Goal: Check status: Check status

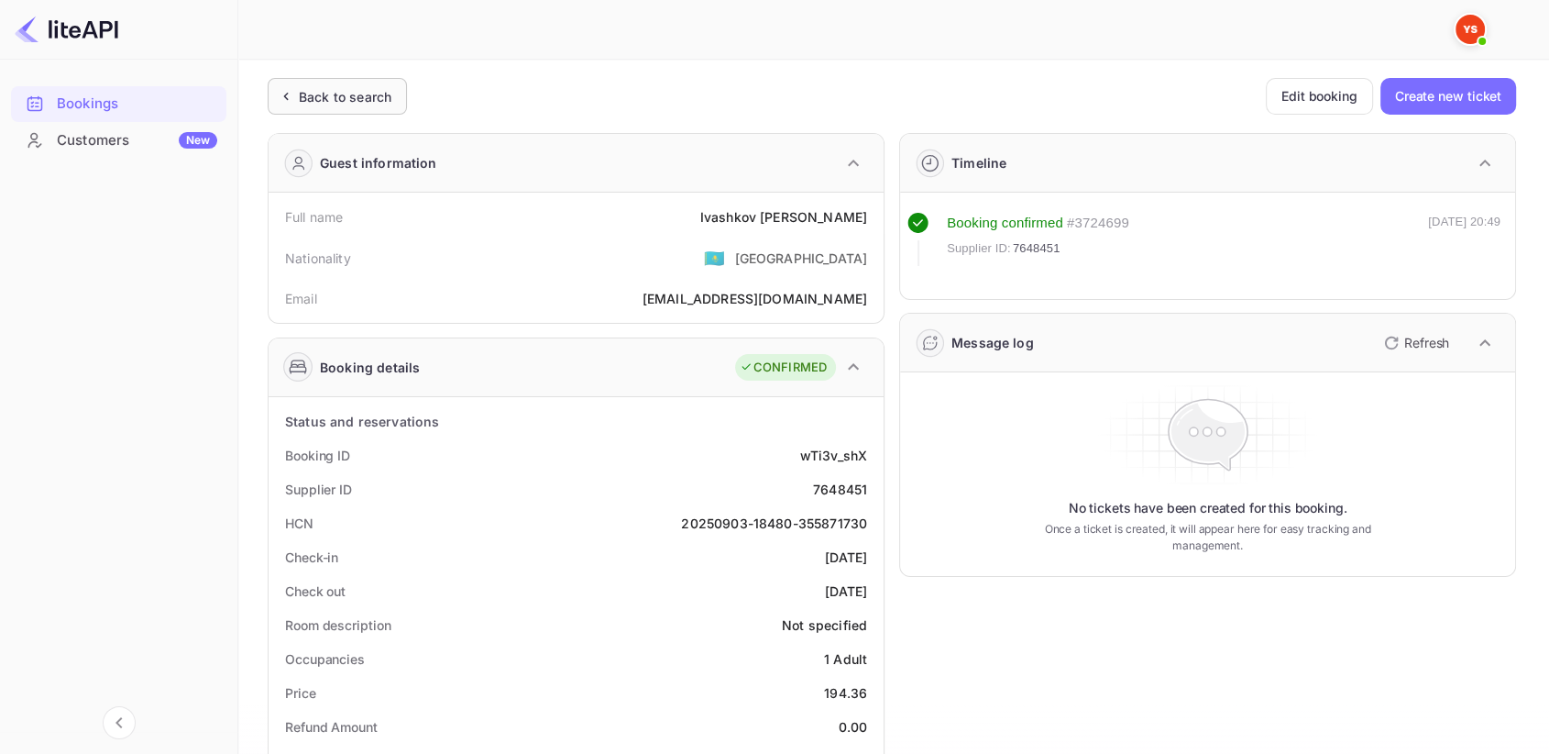
click at [340, 99] on div "Back to search" at bounding box center [345, 96] width 93 height 19
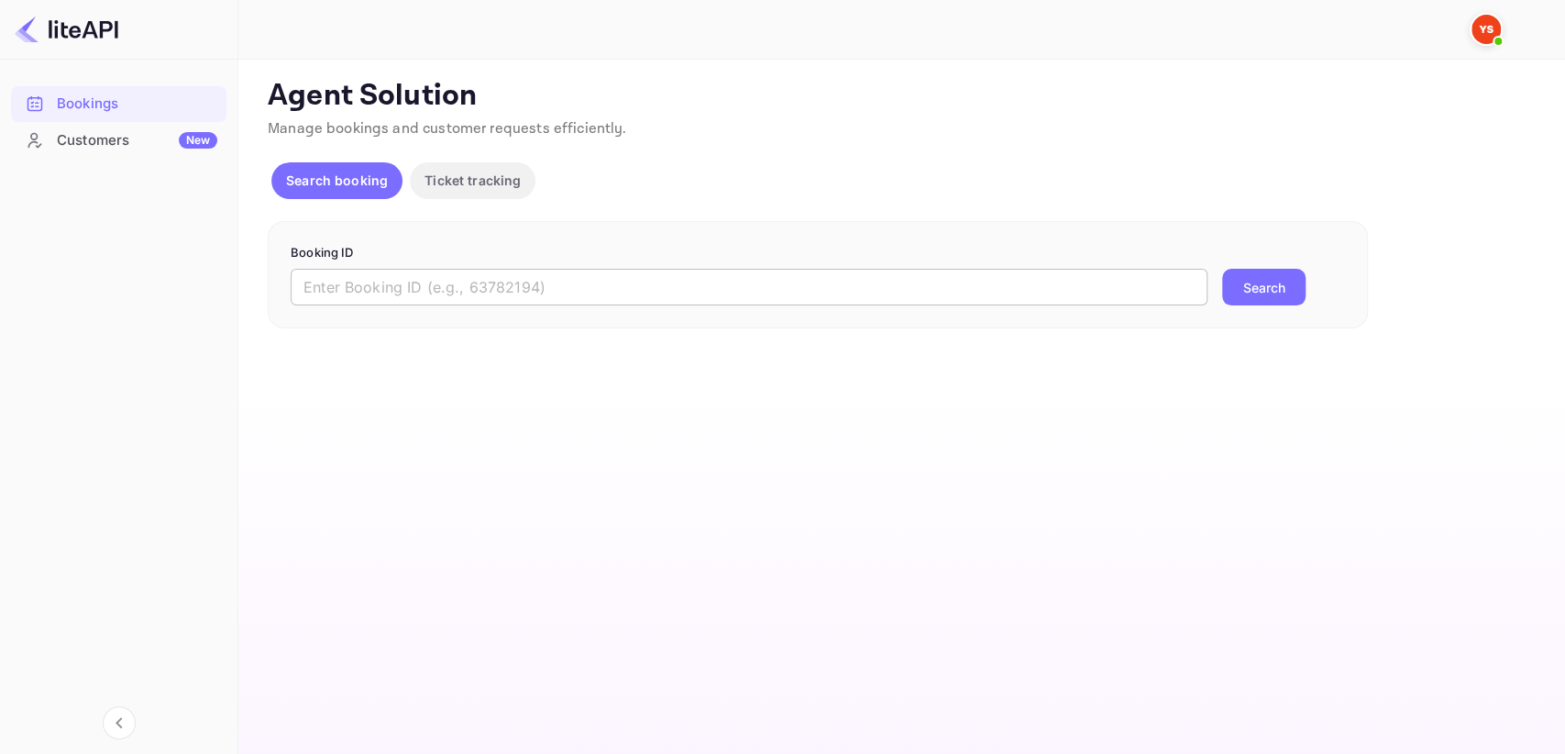
click at [426, 277] on input "text" at bounding box center [749, 287] width 917 height 37
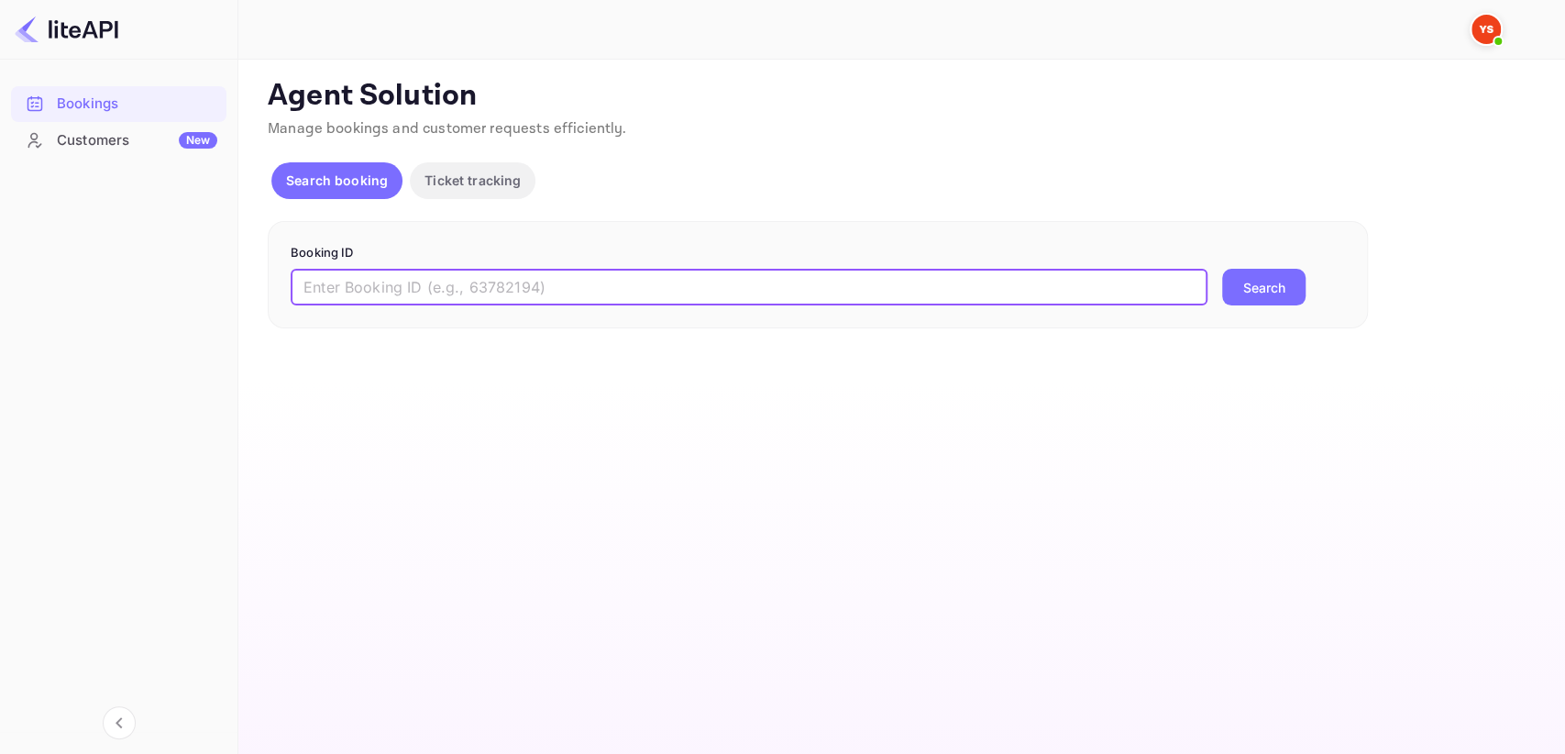
paste input "9300324"
type input "9300324"
click at [1234, 284] on button "Search" at bounding box center [1263, 287] width 83 height 37
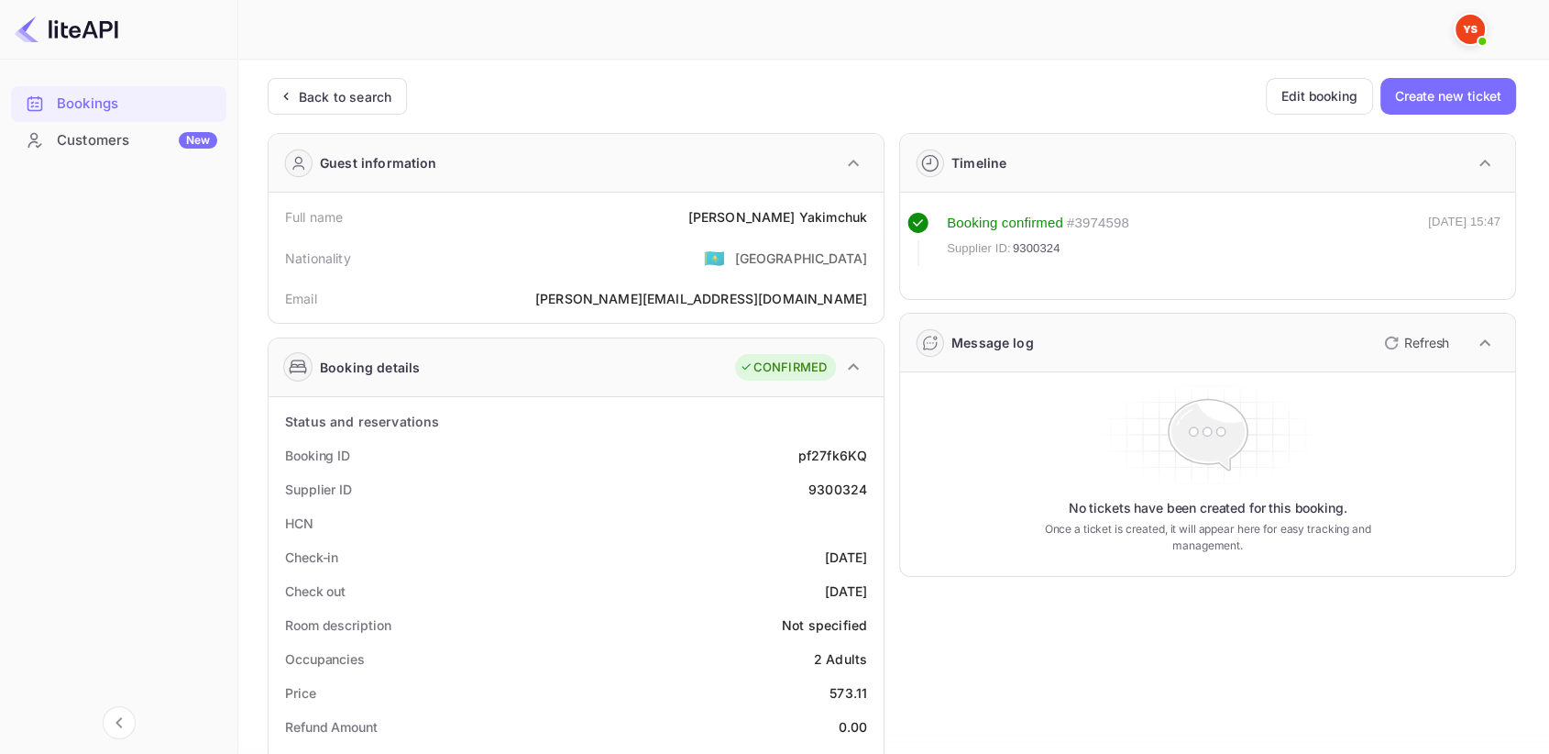
click at [853, 482] on div "9300324" at bounding box center [838, 488] width 59 height 19
copy div "9300324"
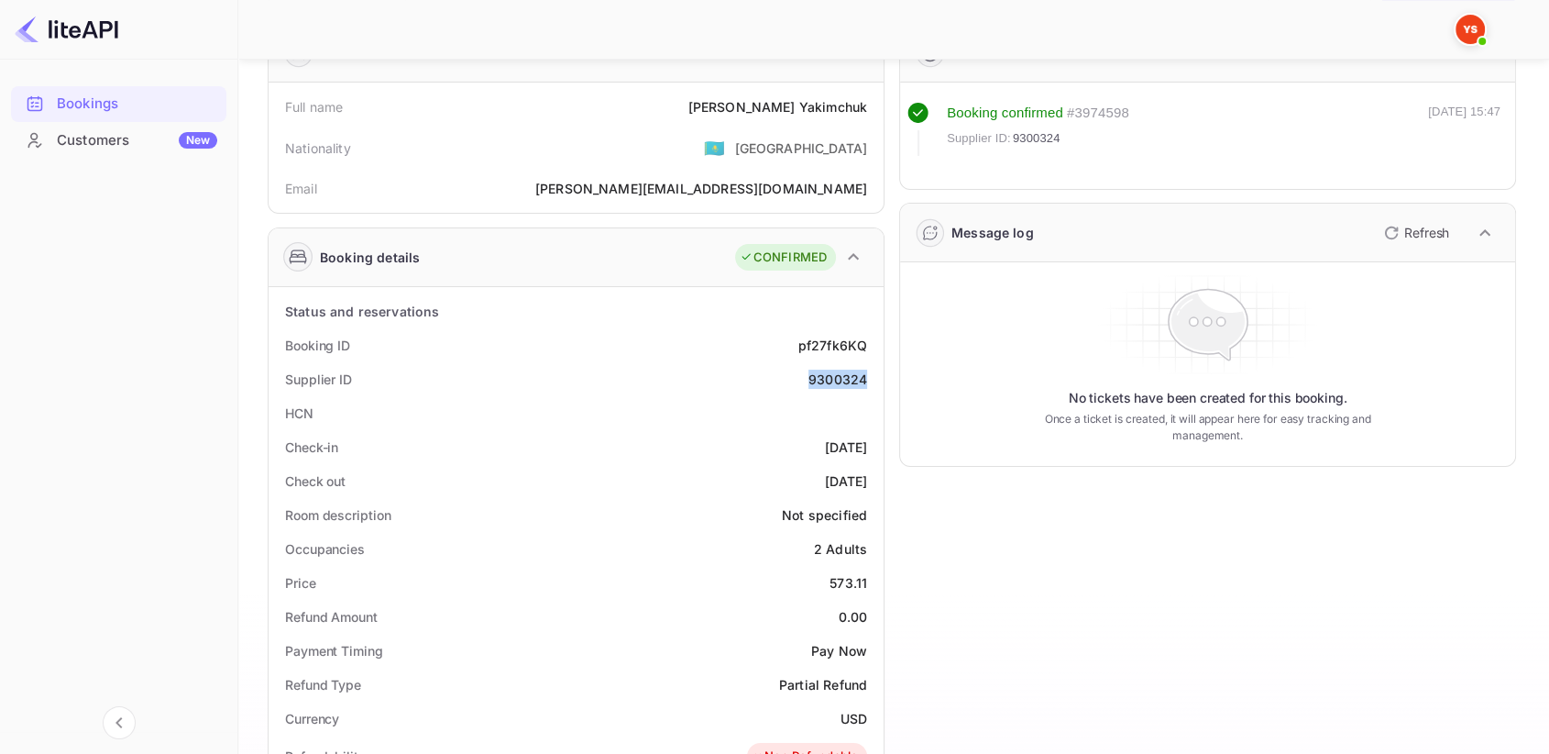
scroll to position [77, 0]
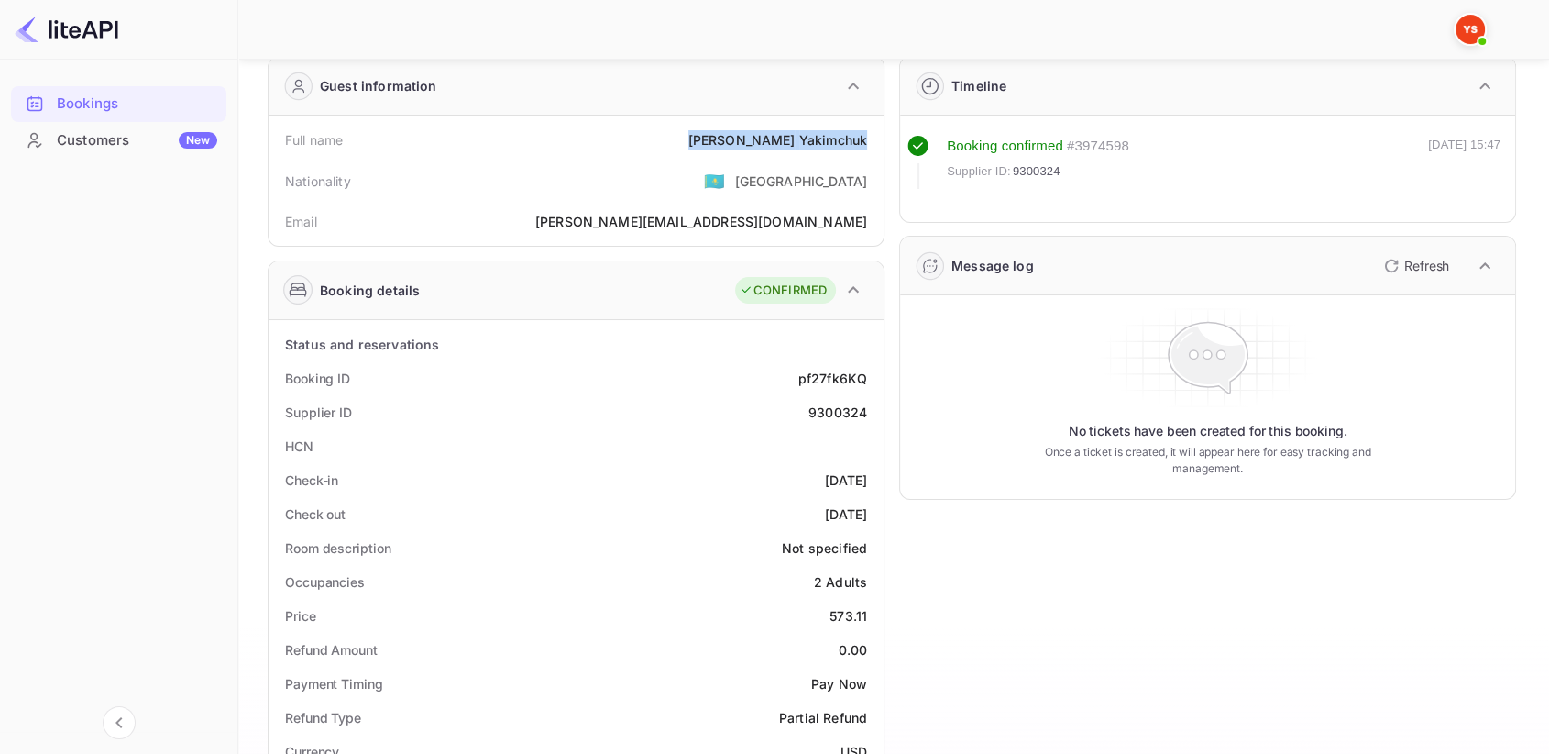
drag, startPoint x: 767, startPoint y: 135, endPoint x: 867, endPoint y: 139, distance: 100.0
click at [867, 139] on div "Full name [PERSON_NAME]" at bounding box center [576, 140] width 600 height 34
copy div "[PERSON_NAME]"
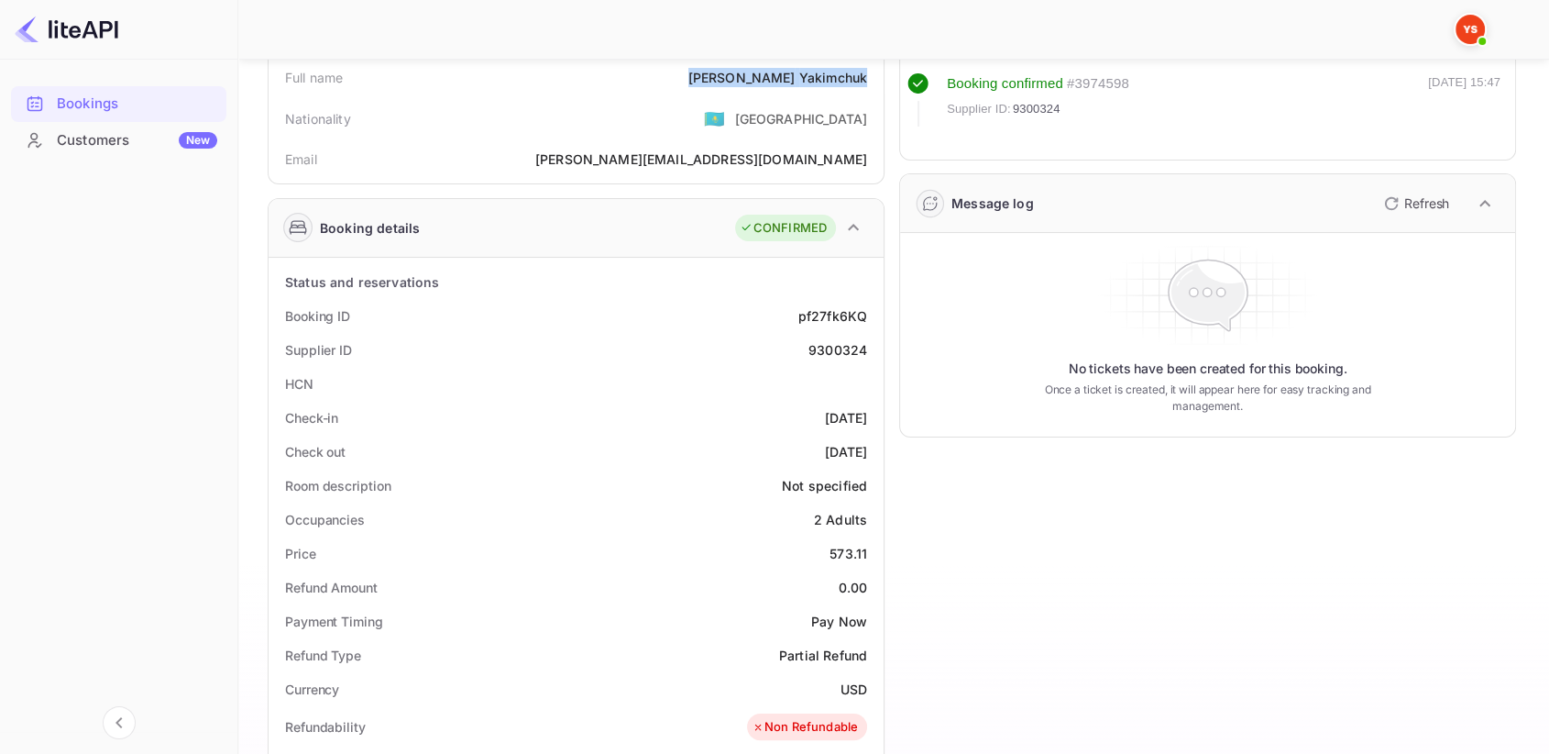
scroll to position [281, 0]
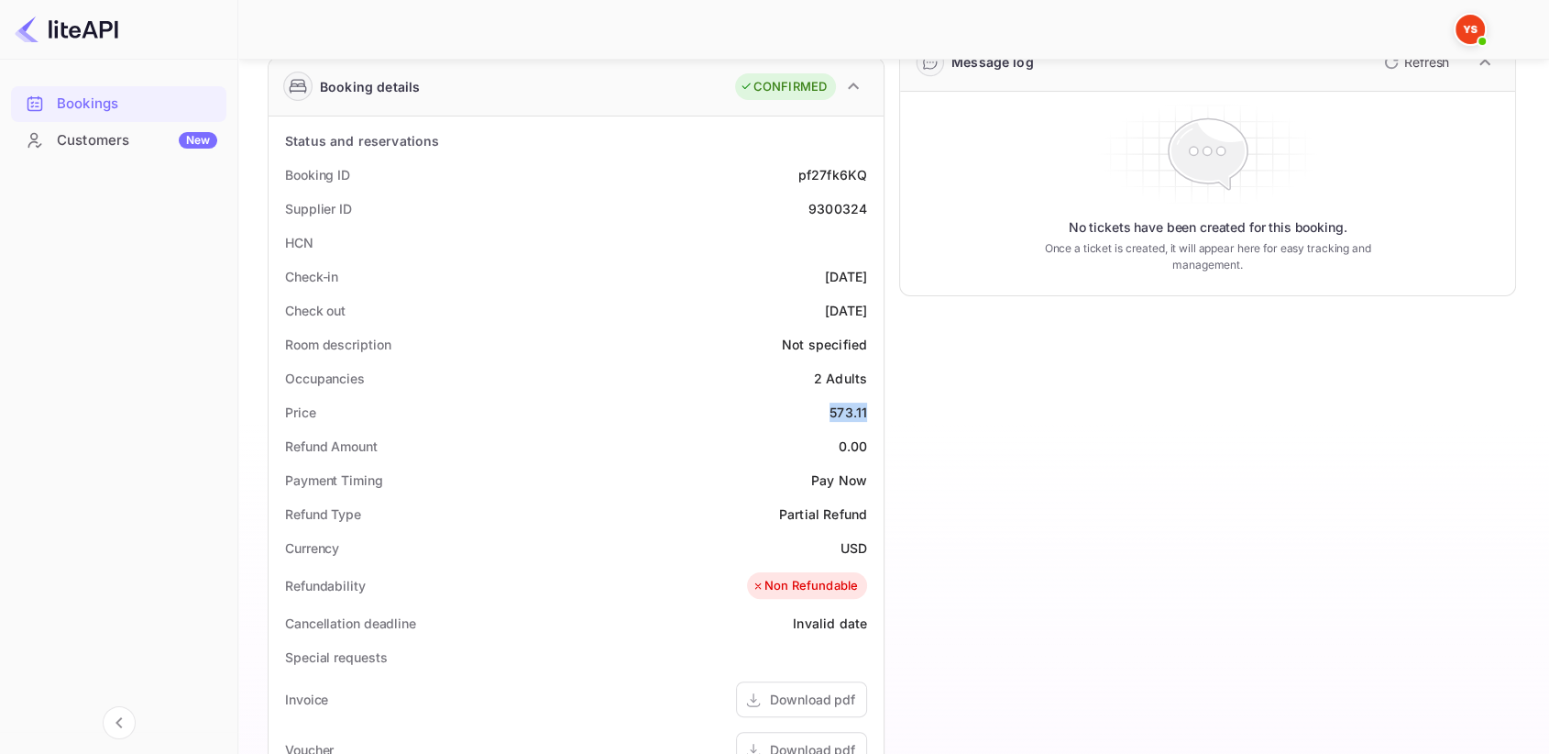
drag, startPoint x: 829, startPoint y: 411, endPoint x: 868, endPoint y: 408, distance: 39.5
click at [868, 408] on div "Price 573.11" at bounding box center [576, 412] width 600 height 34
copy div "573.11"
